Goal: Information Seeking & Learning: Find specific fact

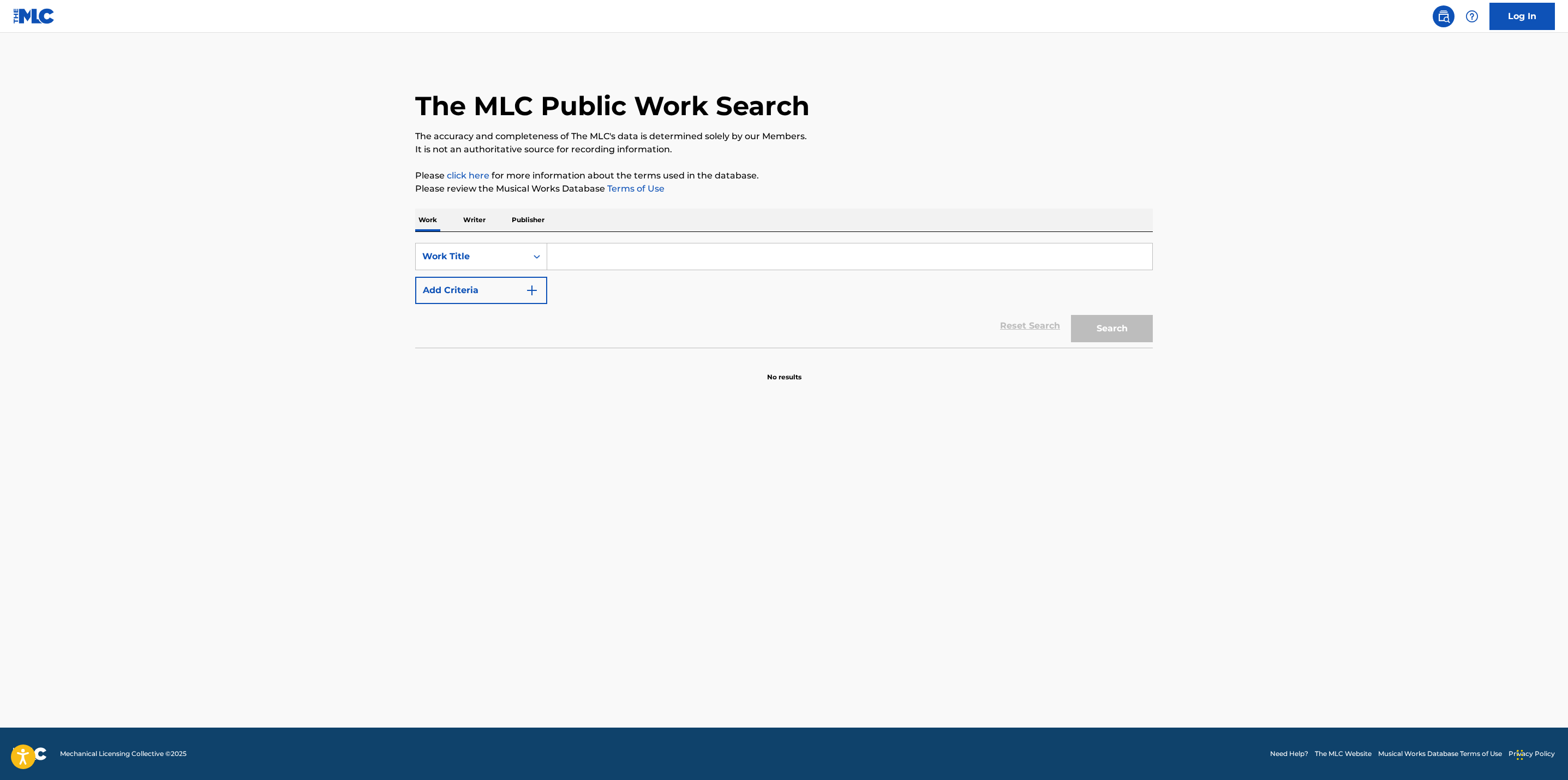
click at [685, 250] on input "Search Form" at bounding box center [850, 256] width 605 height 26
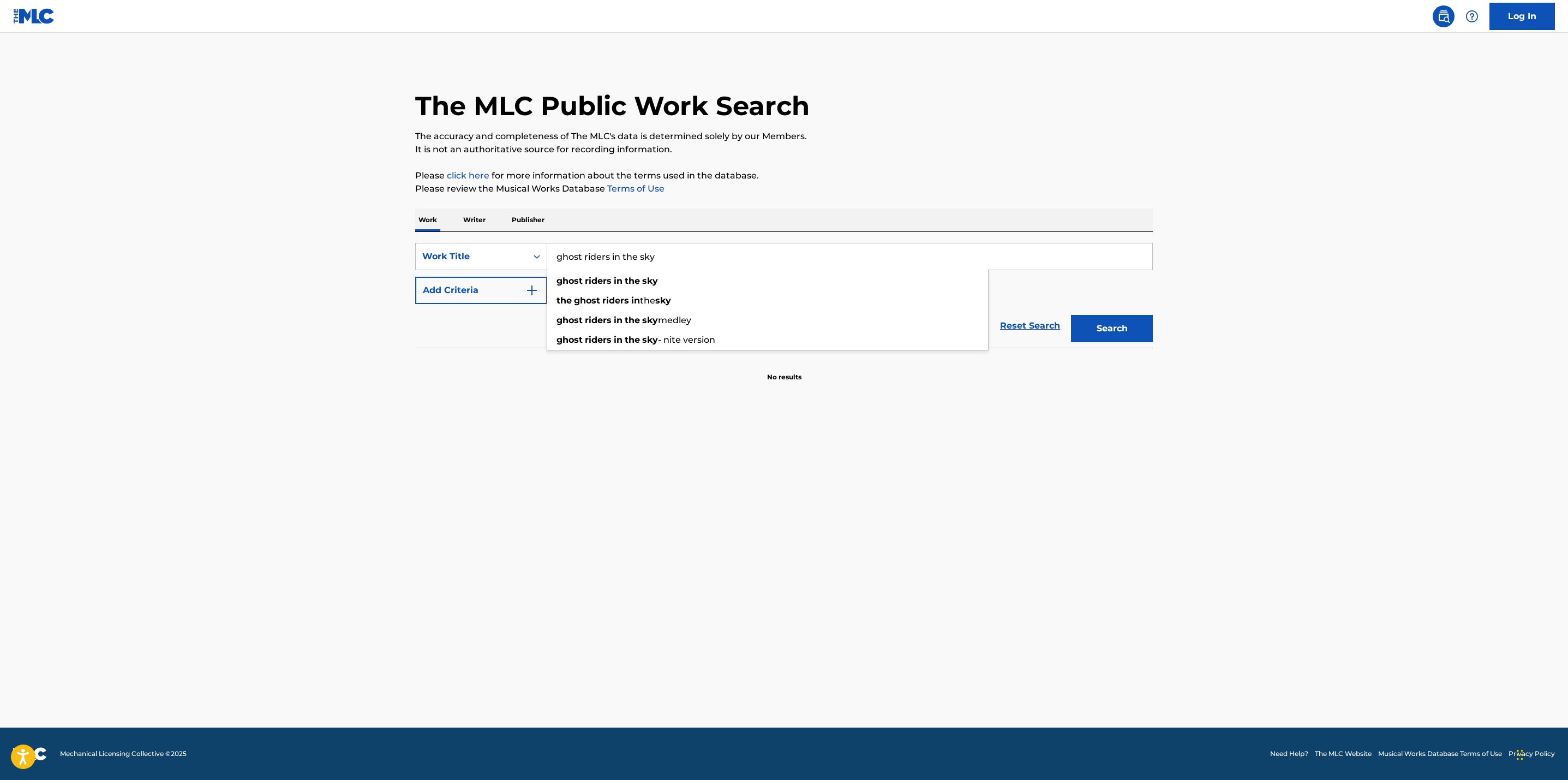
type input "ghost riders in the sky"
click at [429, 292] on button "Add Criteria" at bounding box center [481, 290] width 132 height 27
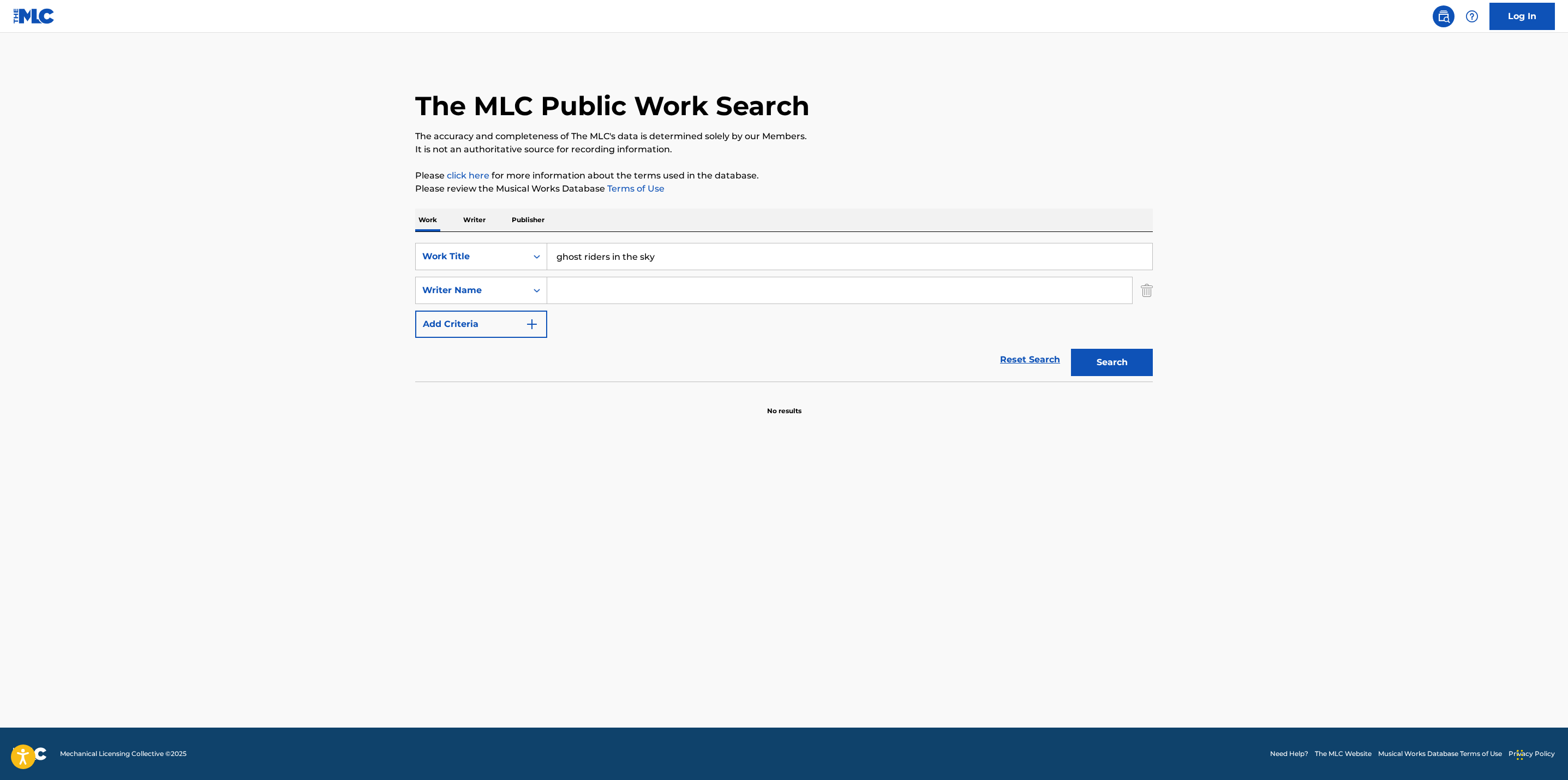
click at [572, 295] on input "Search Form" at bounding box center [839, 290] width 585 height 26
type input "h"
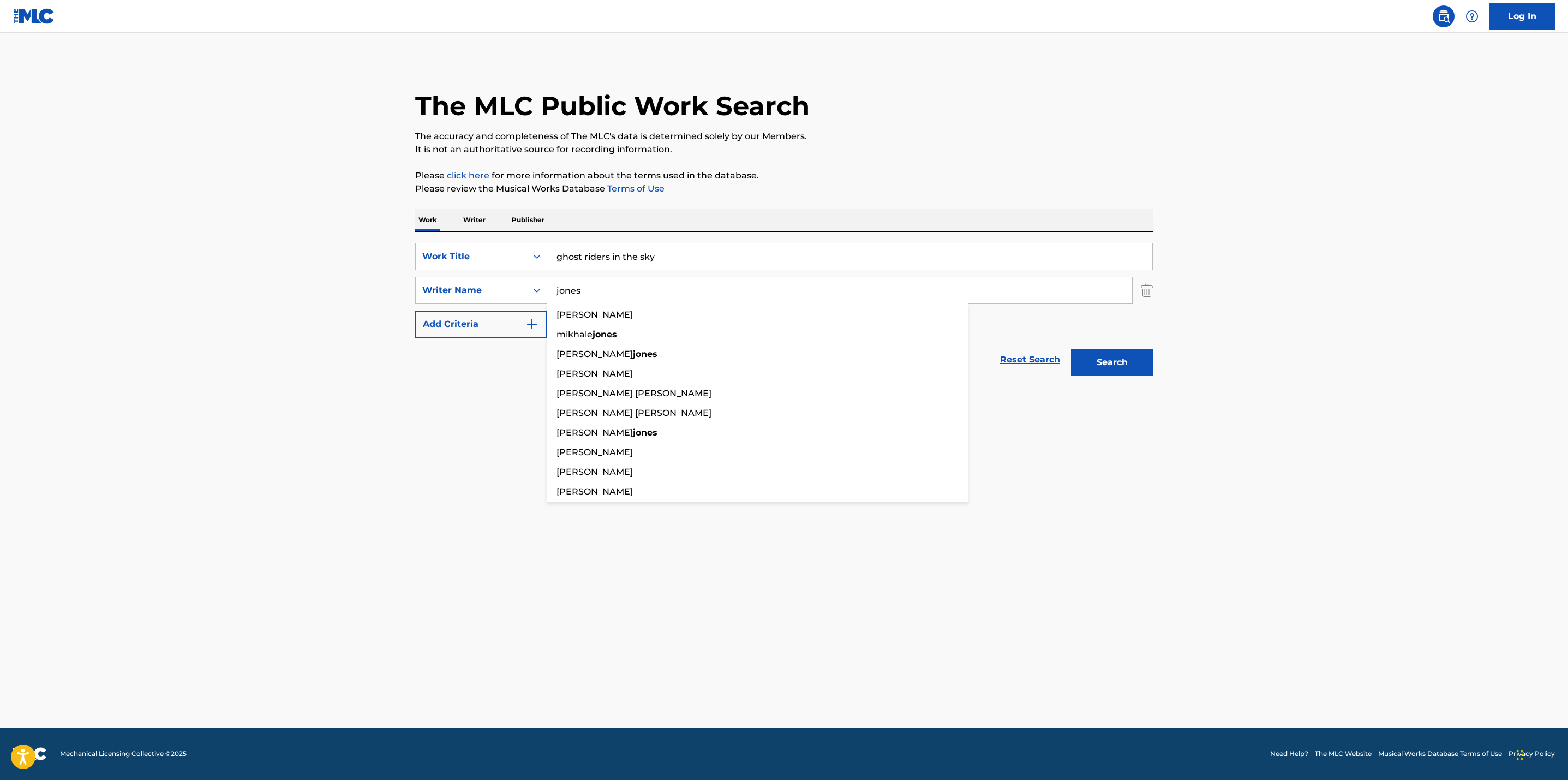
type input "jones"
click at [1071, 349] on button "Search" at bounding box center [1111, 362] width 82 height 27
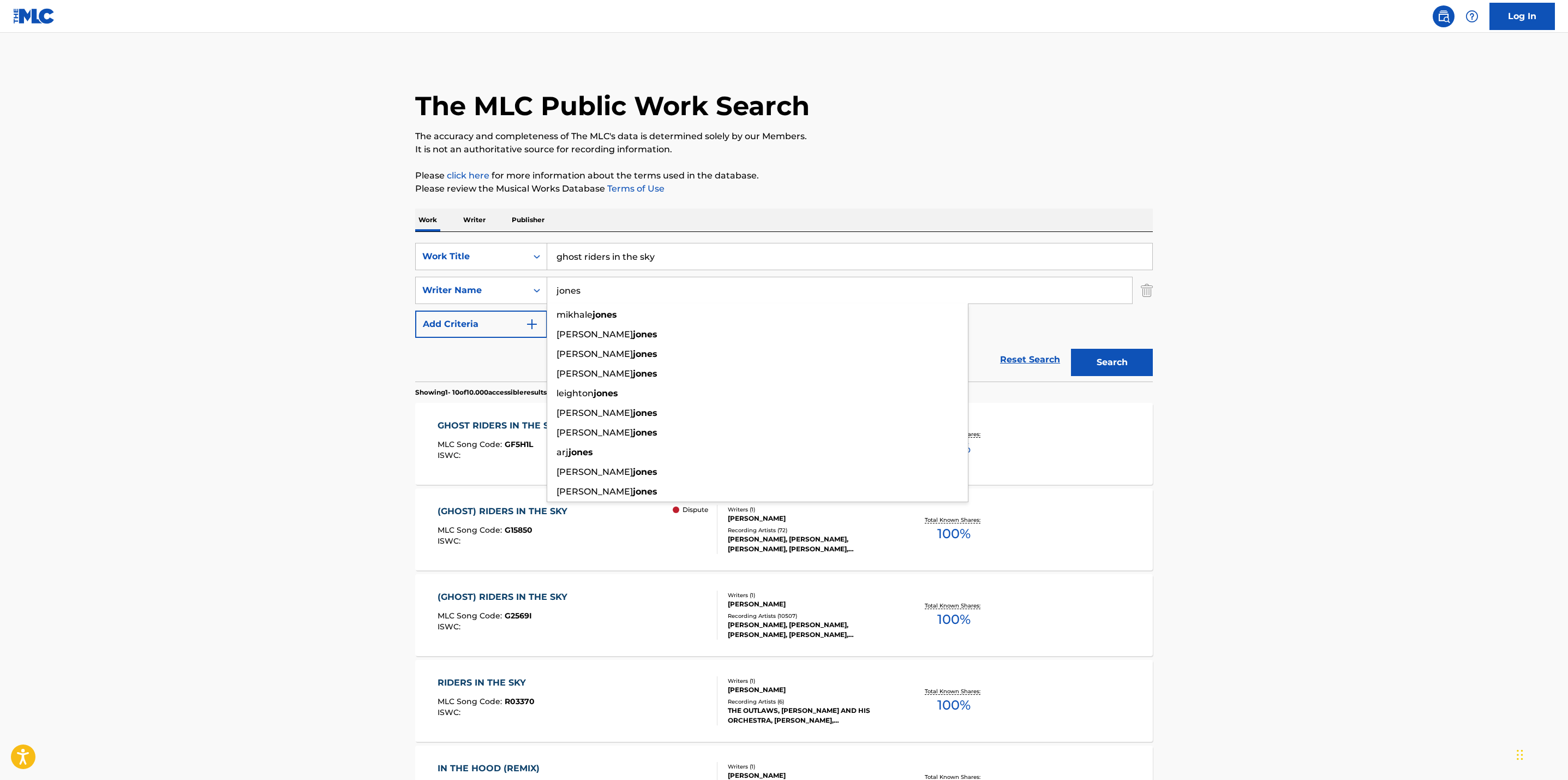
click at [440, 444] on span "MLC Song Code :" at bounding box center [471, 444] width 67 height 10
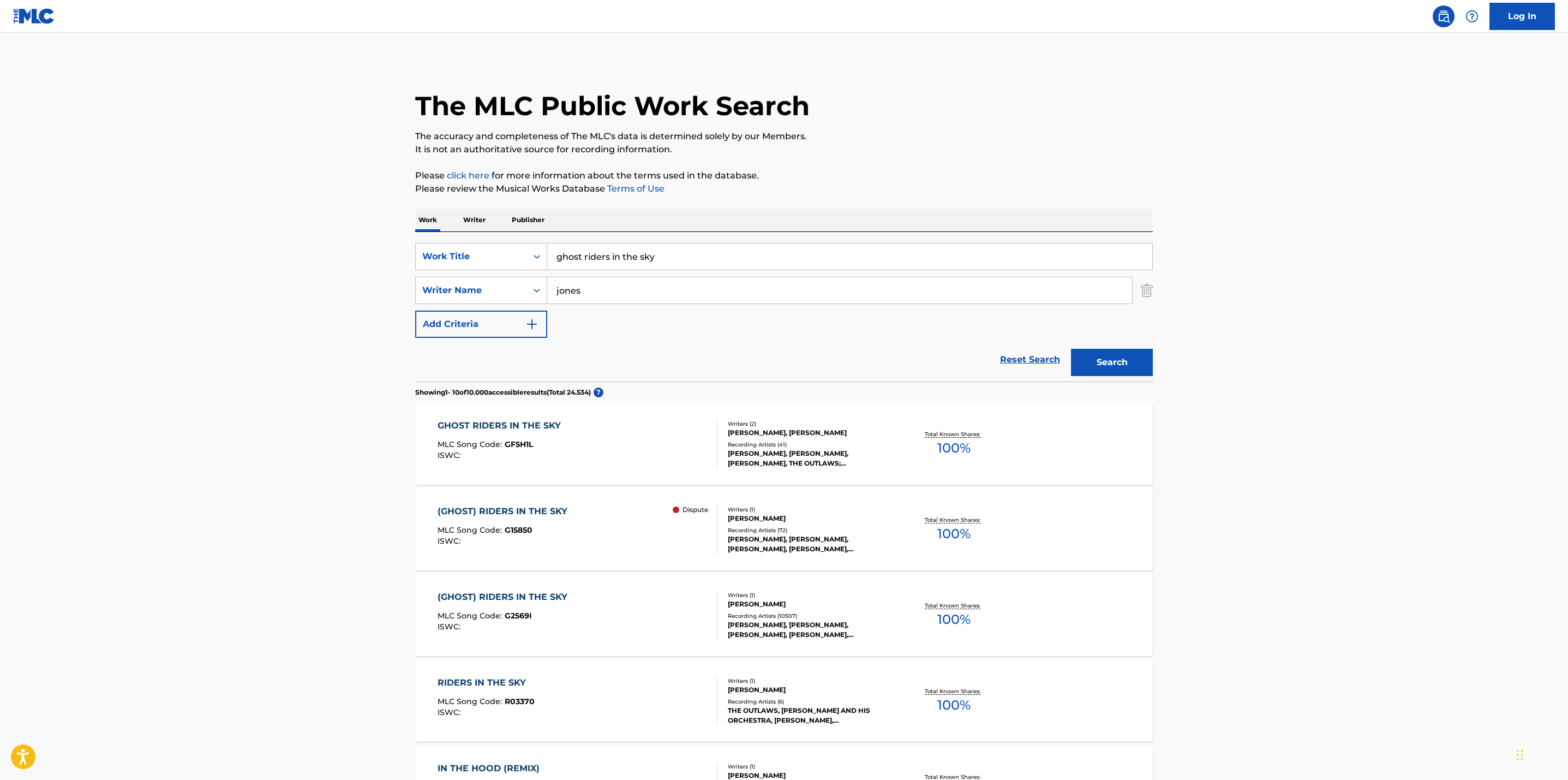
click at [948, 599] on div "Total Known Shares: 100 %" at bounding box center [954, 615] width 123 height 33
